Goal: Task Accomplishment & Management: Manage account settings

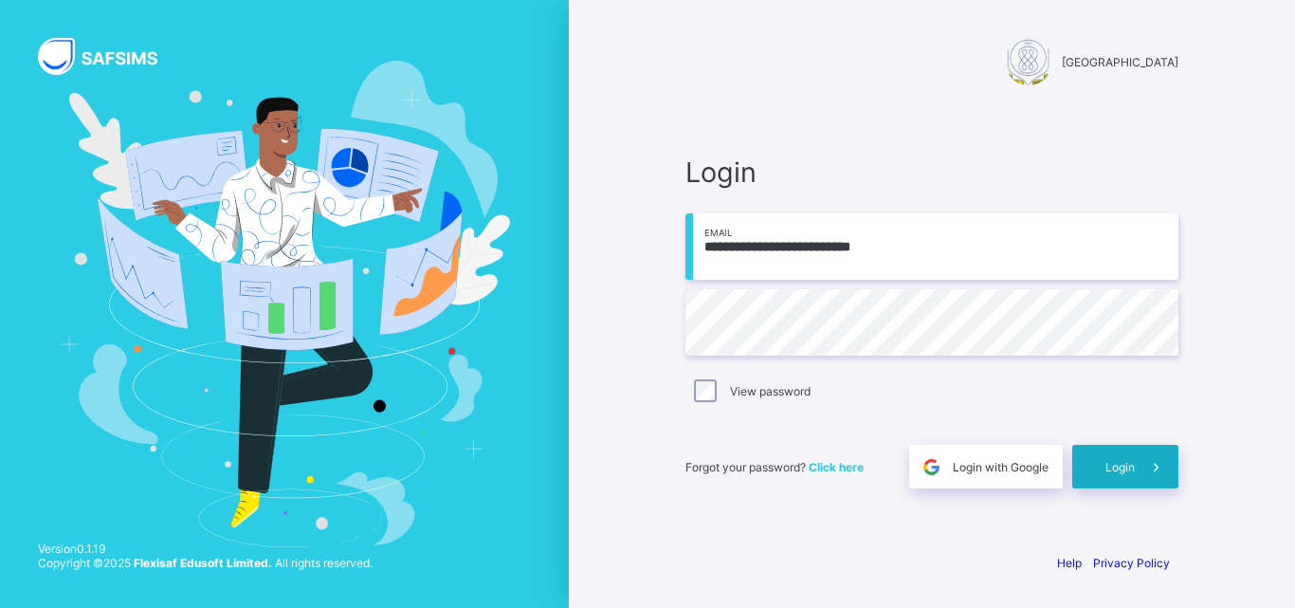
click at [1105, 481] on div "Login" at bounding box center [1125, 467] width 106 height 44
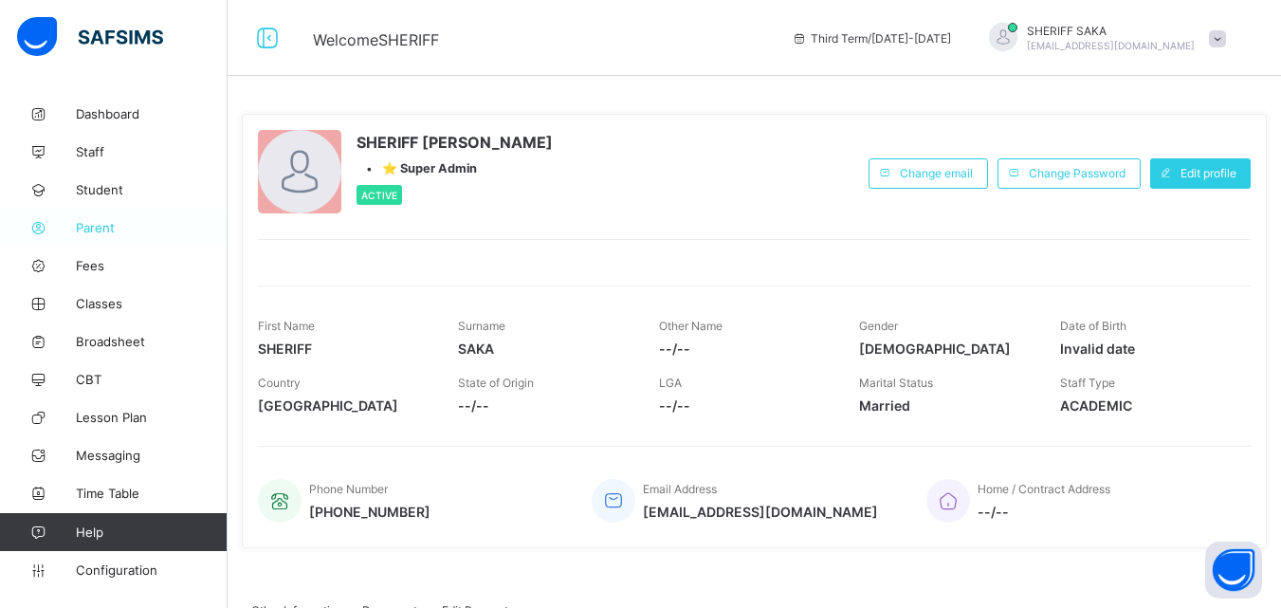
click at [108, 228] on span "Parent" at bounding box center [152, 227] width 152 height 15
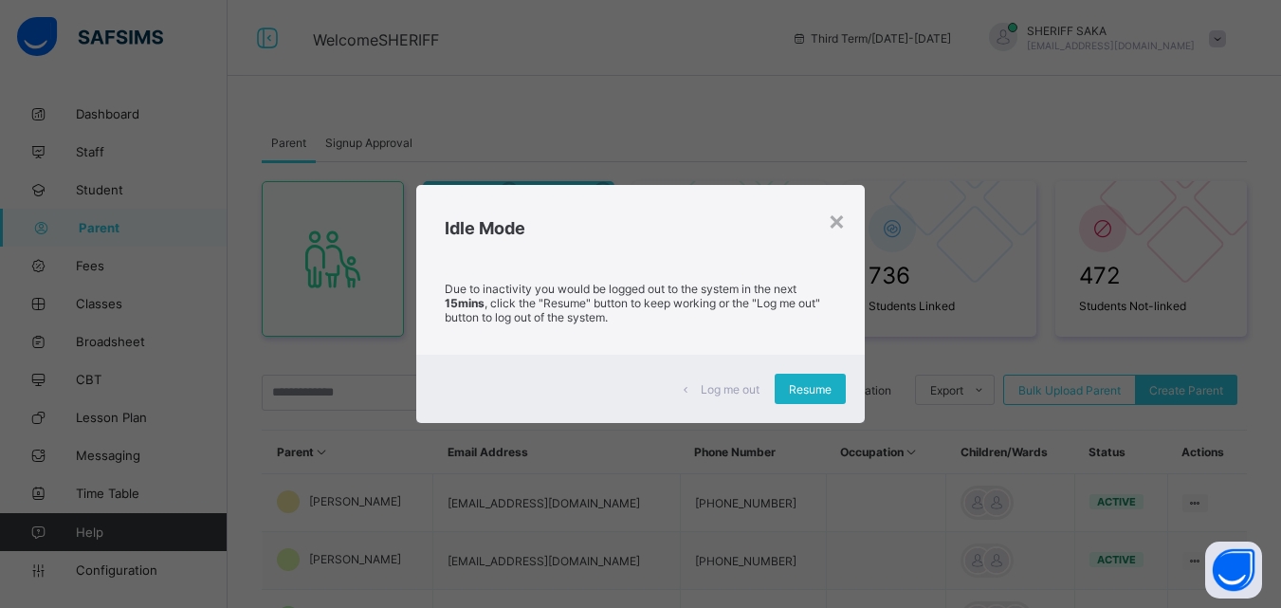
click at [800, 386] on span "Resume" at bounding box center [810, 389] width 43 height 14
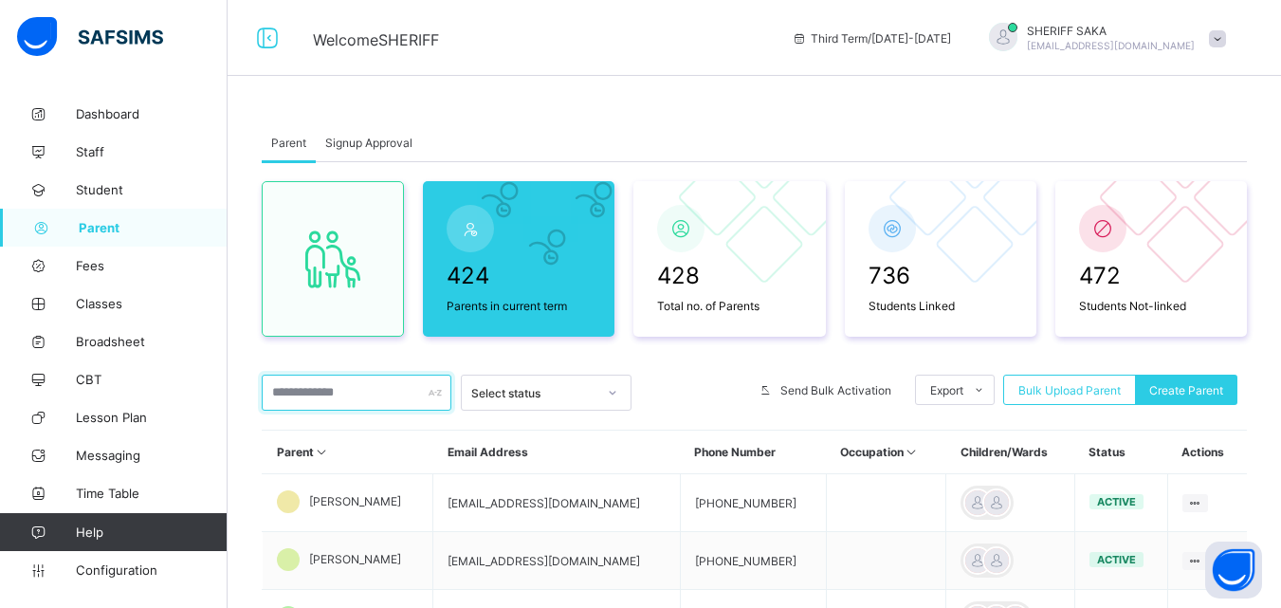
click at [345, 387] on input "text" at bounding box center [357, 392] width 190 height 36
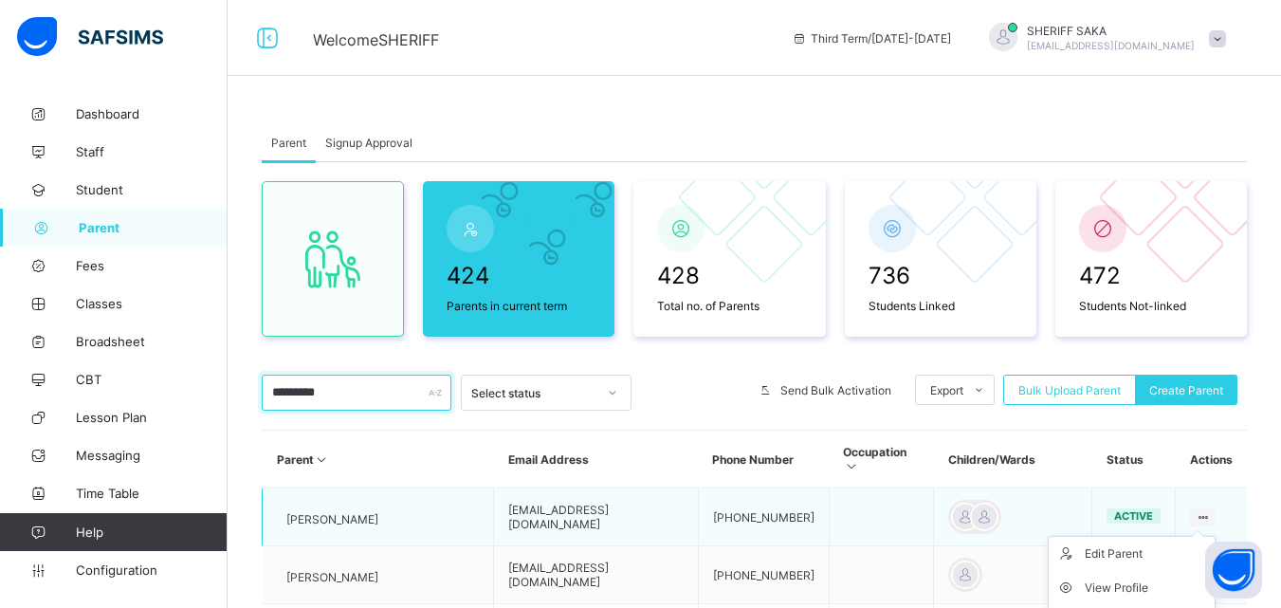
type input "*********"
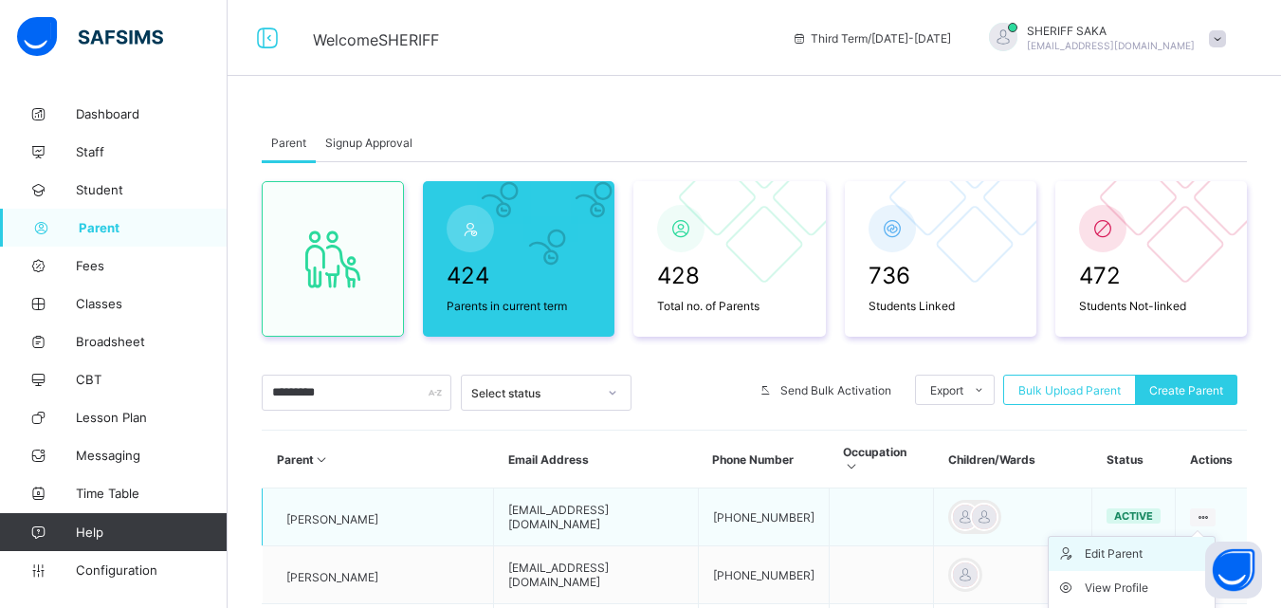
click at [1133, 544] on div "Edit Parent" at bounding box center [1146, 553] width 122 height 19
select select "**"
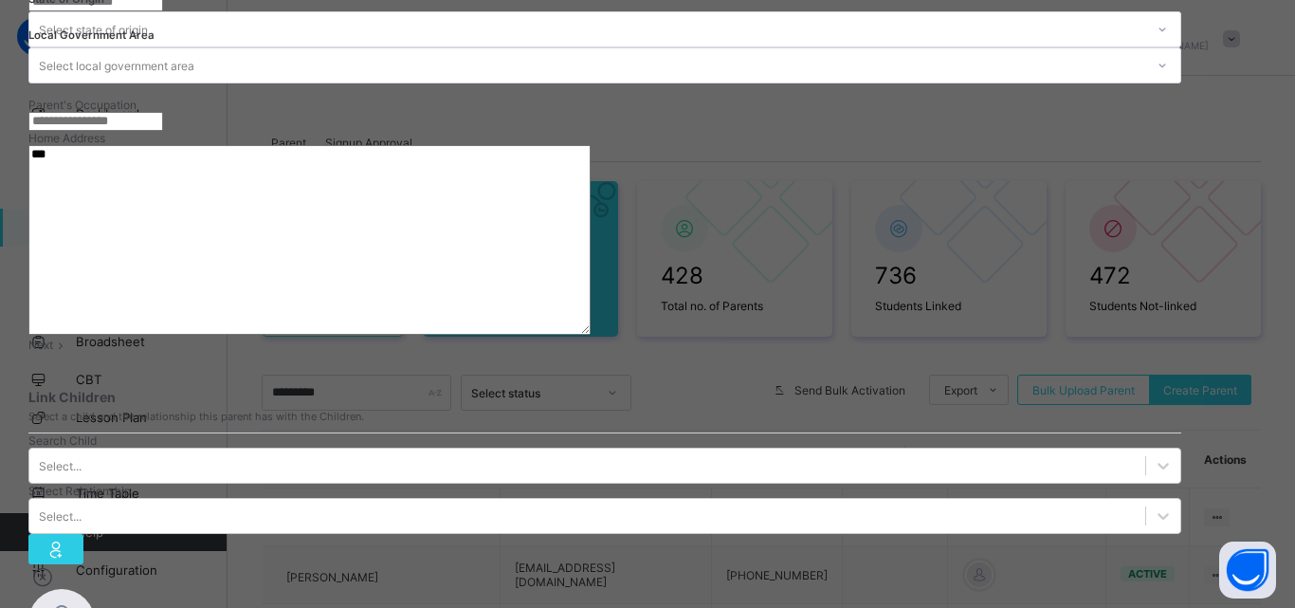
scroll to position [614, 0]
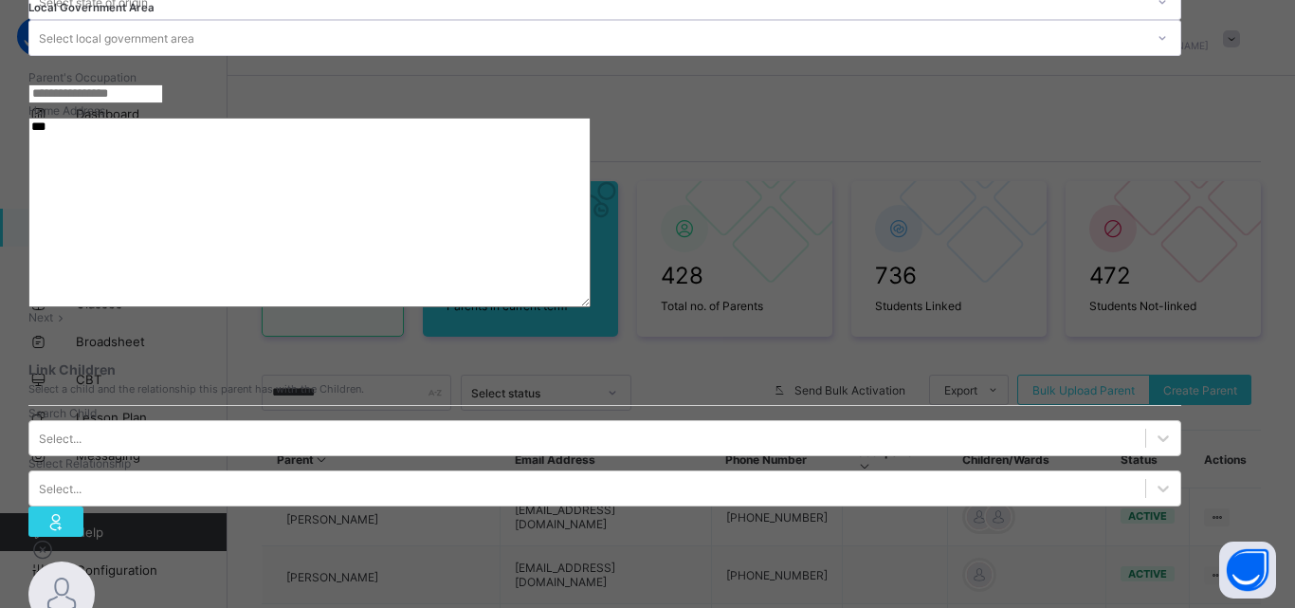
click at [53, 324] on span "Next" at bounding box center [40, 317] width 25 height 14
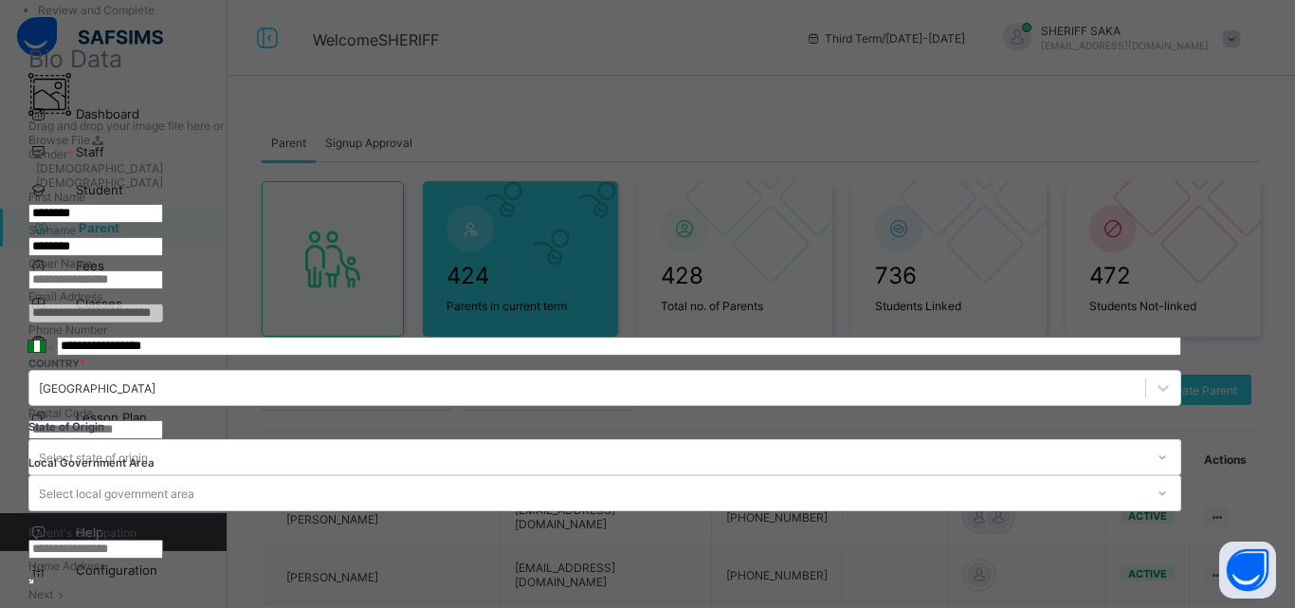
scroll to position [88, 0]
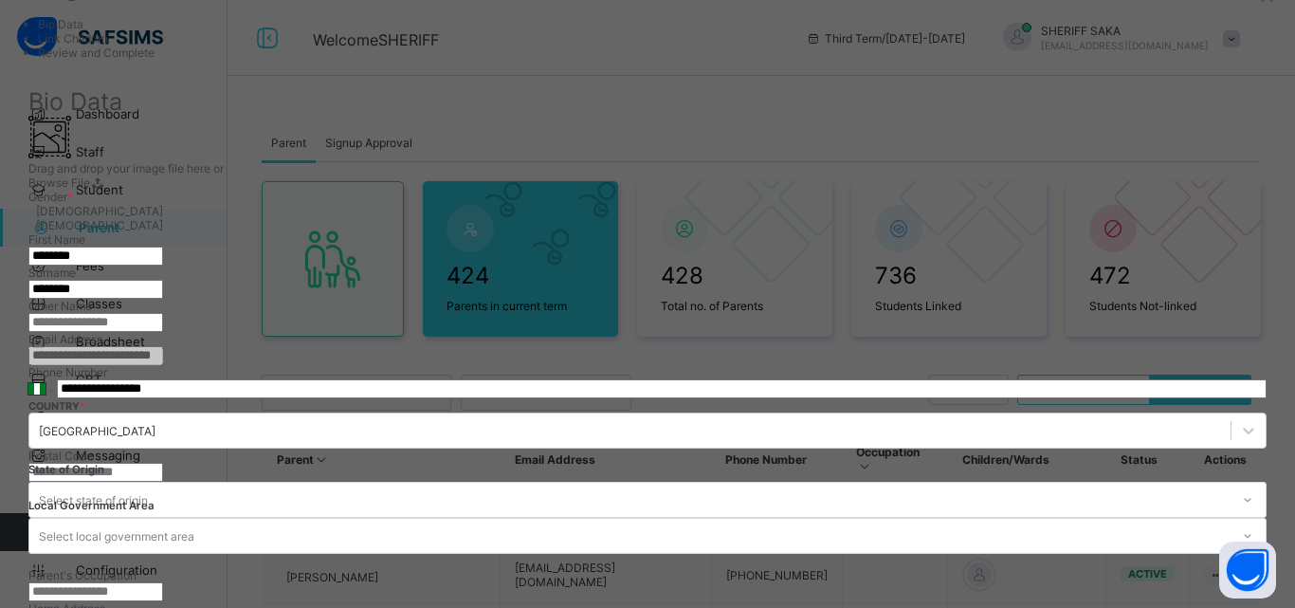
type input "*****"
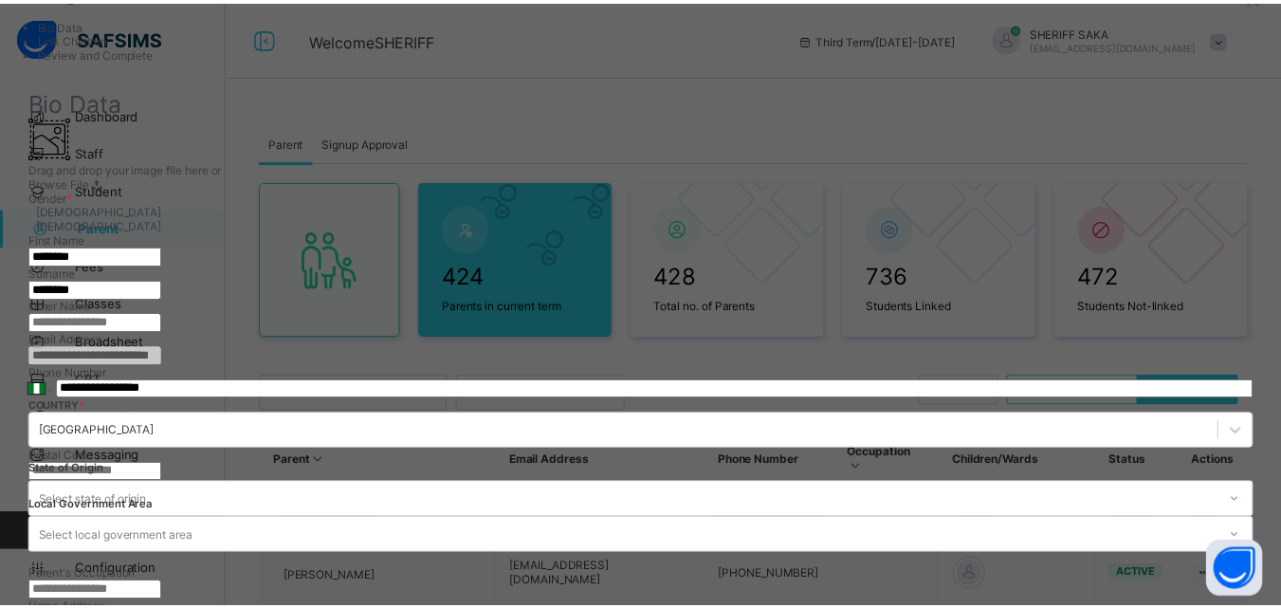
scroll to position [844, 0]
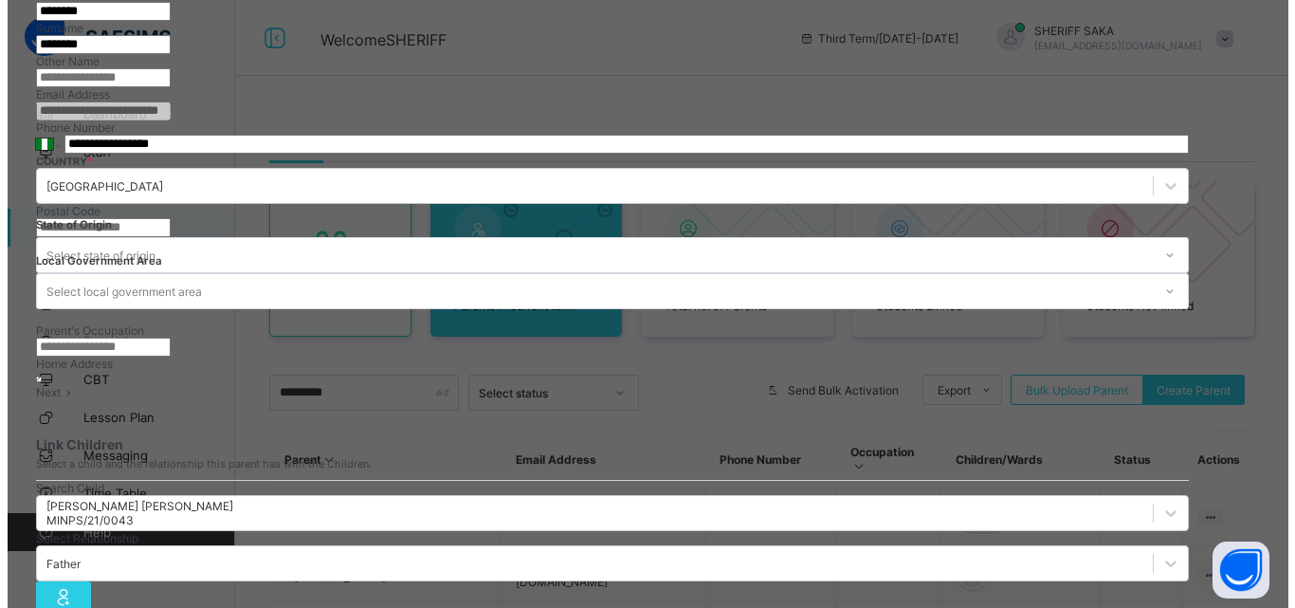
scroll to position [366, 0]
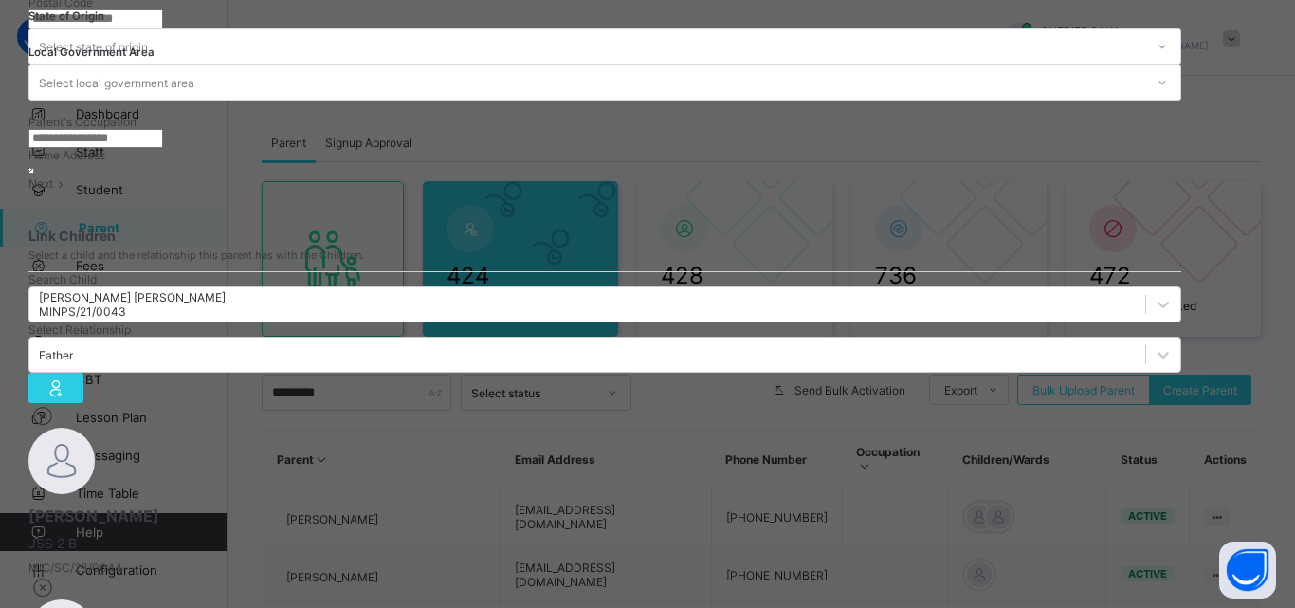
scroll to position [671, 0]
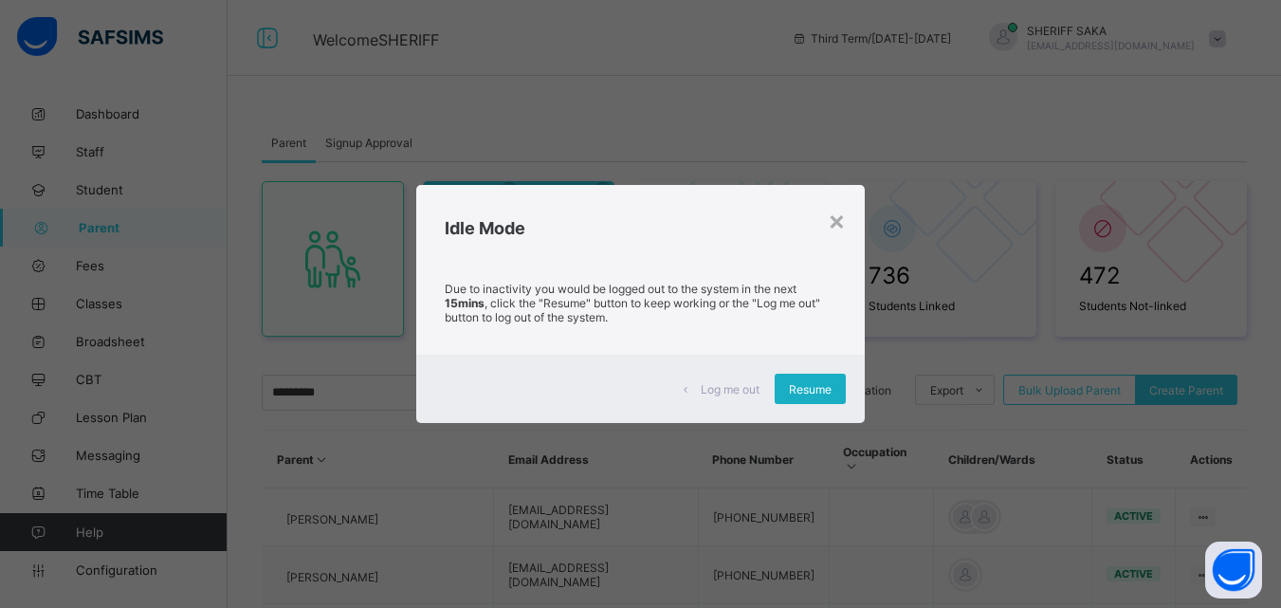
click at [831, 385] on span "Resume" at bounding box center [810, 389] width 43 height 14
click at [830, 375] on div "Resume" at bounding box center [810, 389] width 71 height 30
